Goal: Transaction & Acquisition: Register for event/course

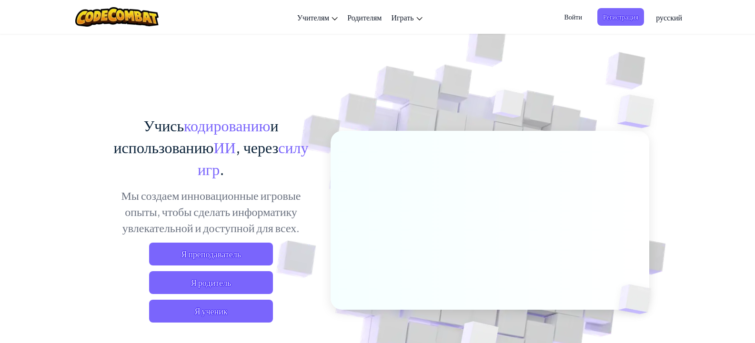
drag, startPoint x: 229, startPoint y: 318, endPoint x: 228, endPoint y: 323, distance: 5.3
click at [228, 323] on div "Учись кодированию и использованию ИИ , через силу игр . Мы создаем инновационны…" at bounding box center [211, 222] width 210 height 216
click at [228, 319] on span "Я ученик" at bounding box center [211, 311] width 124 height 23
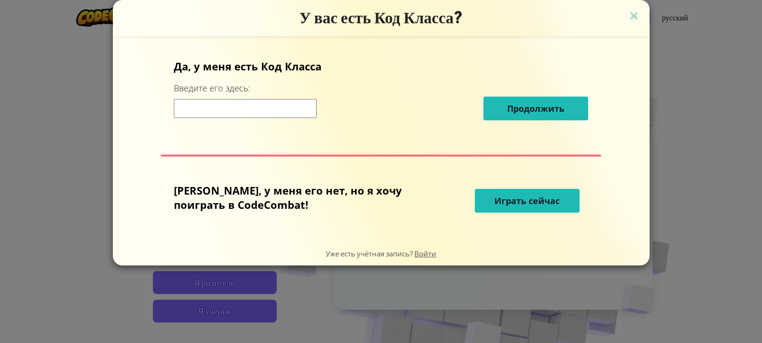
click at [283, 115] on input at bounding box center [245, 108] width 143 height 19
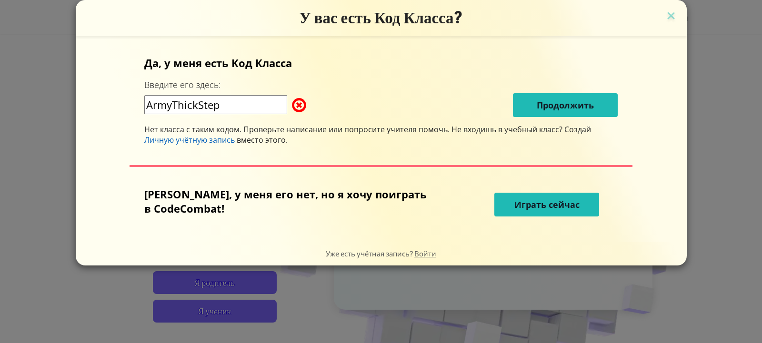
type input "ArmyThickStep"
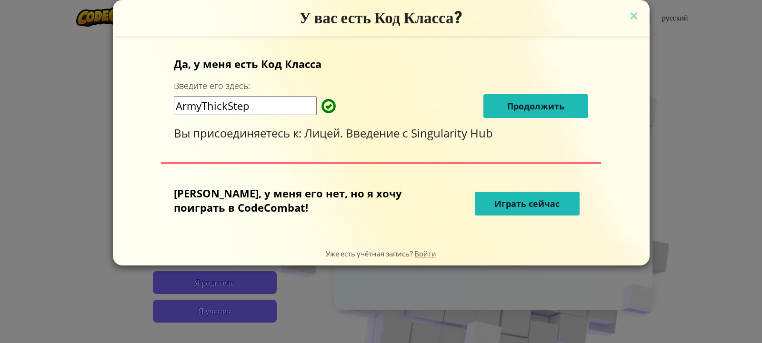
click at [524, 103] on span "Продолжить" at bounding box center [535, 105] width 57 height 11
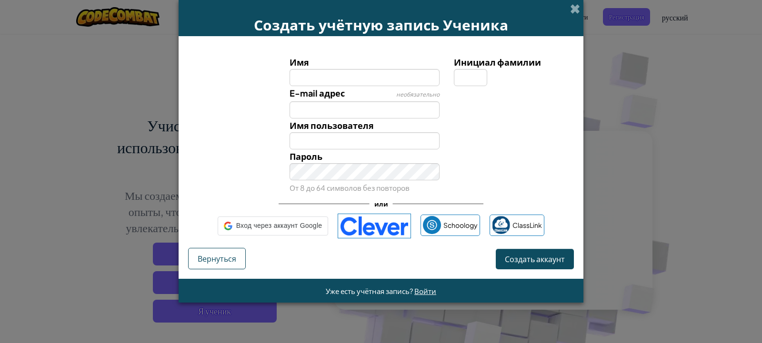
click at [524, 103] on div "E-mail адрес необязательно" at bounding box center [380, 102] width 395 height 32
click at [427, 292] on span "Войти" at bounding box center [425, 291] width 22 height 9
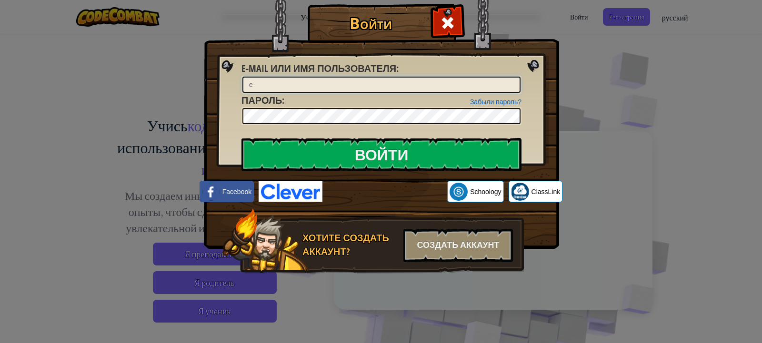
type input "e"
click at [241, 138] on input "Войти" at bounding box center [381, 154] width 280 height 33
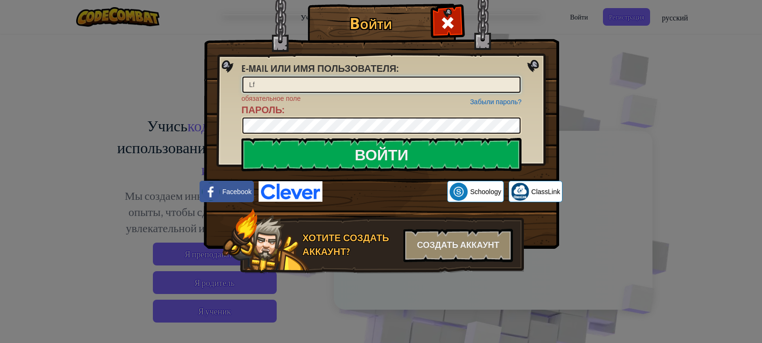
type input "L"
type input "д"
type input "ДаниилЕгоровЕ"
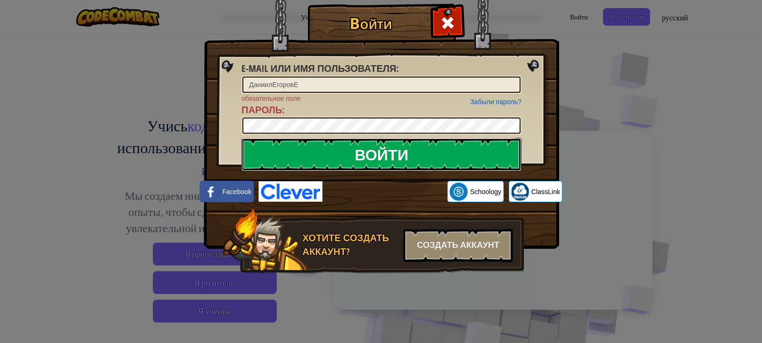
click at [294, 151] on input "Войти" at bounding box center [381, 154] width 280 height 33
